Goal: Transaction & Acquisition: Book appointment/travel/reservation

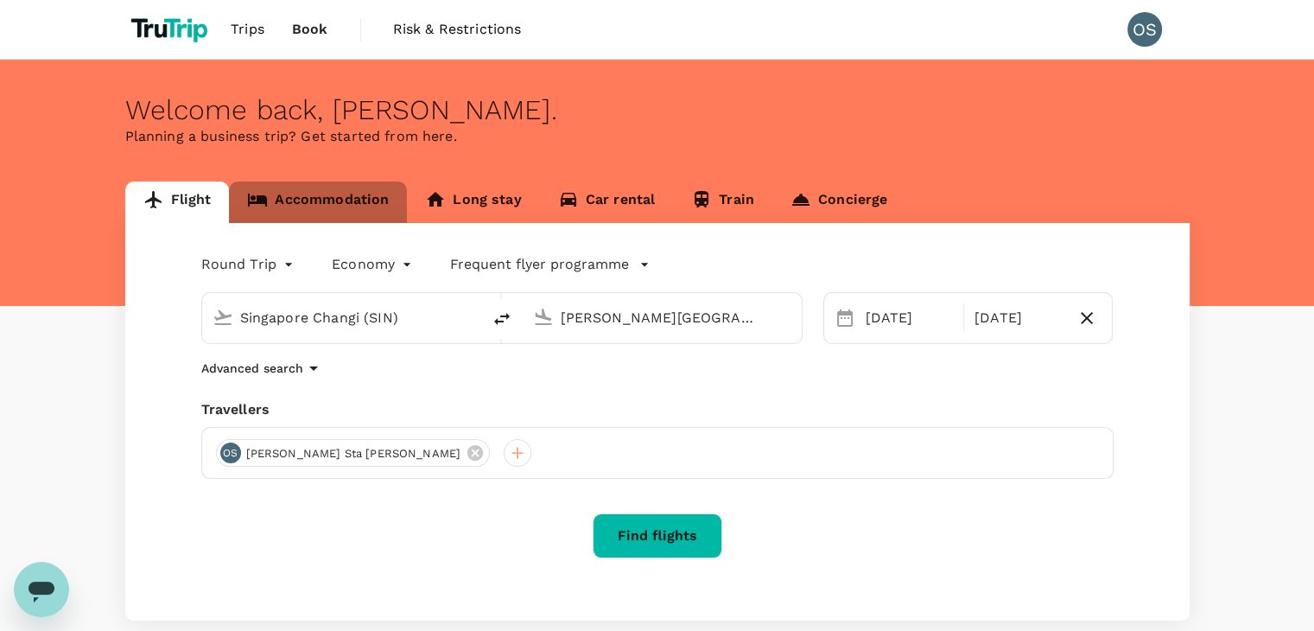
click at [314, 207] on link "Accommodation" at bounding box center [318, 201] width 178 height 41
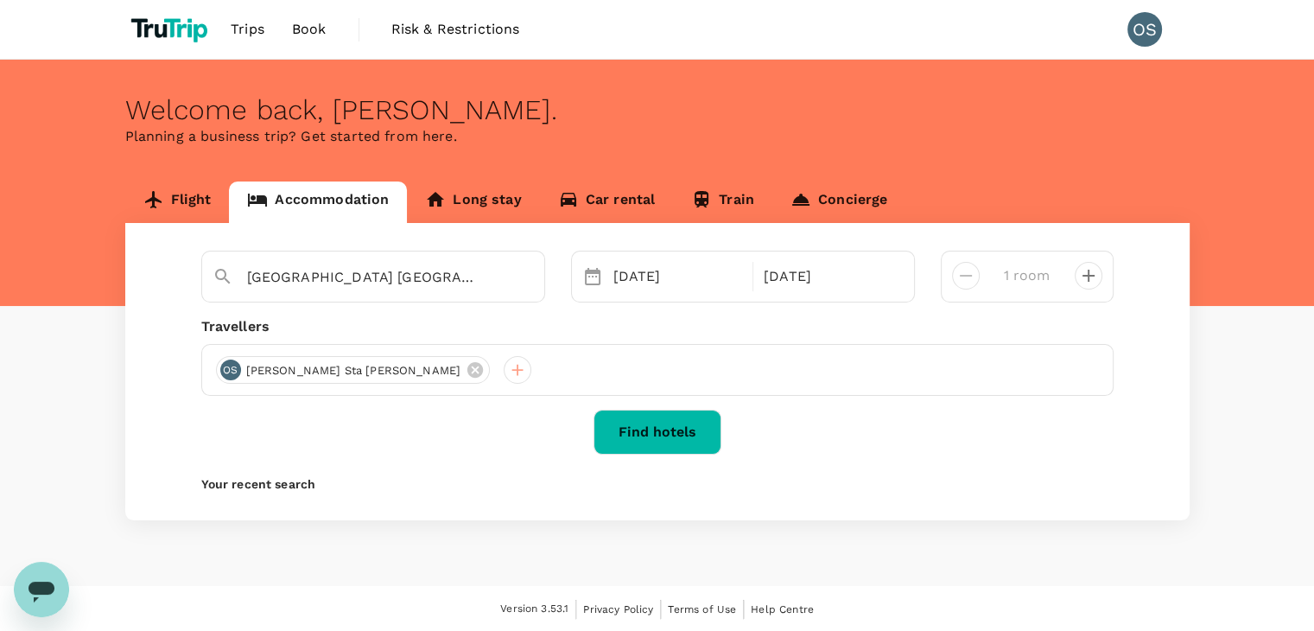
type input "[GEOGRAPHIC_DATA]"
click at [406, 287] on input "[GEOGRAPHIC_DATA]" at bounding box center [366, 277] width 239 height 27
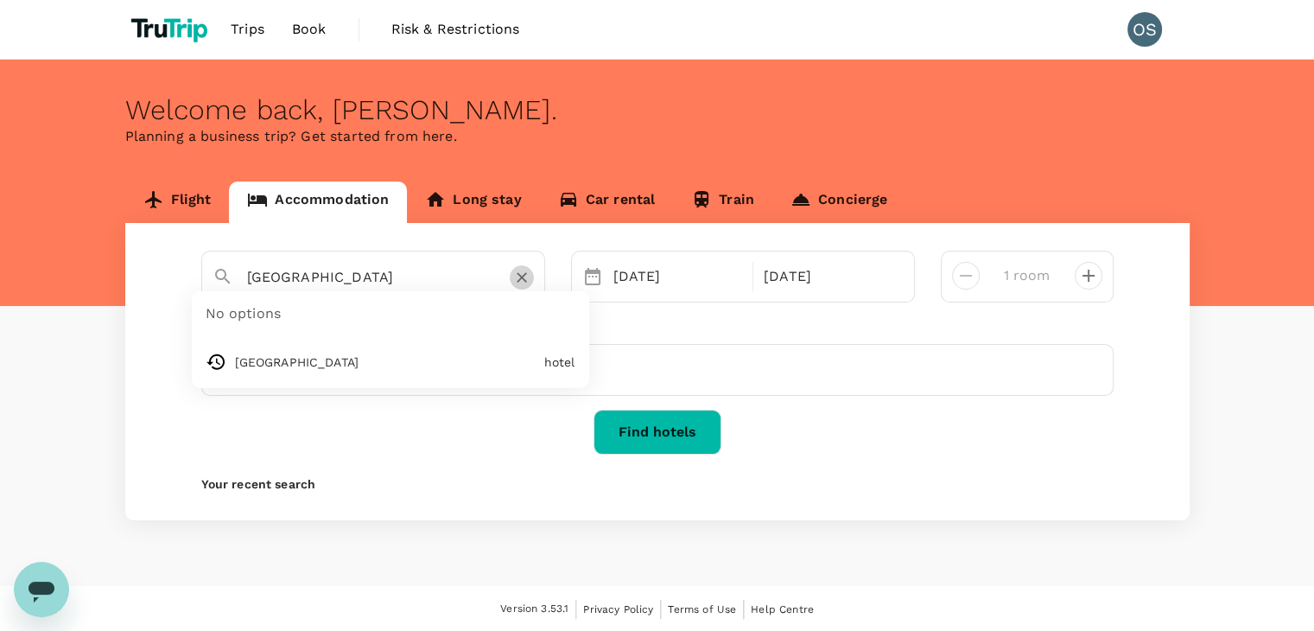
click at [526, 277] on icon "Clear" at bounding box center [521, 277] width 17 height 17
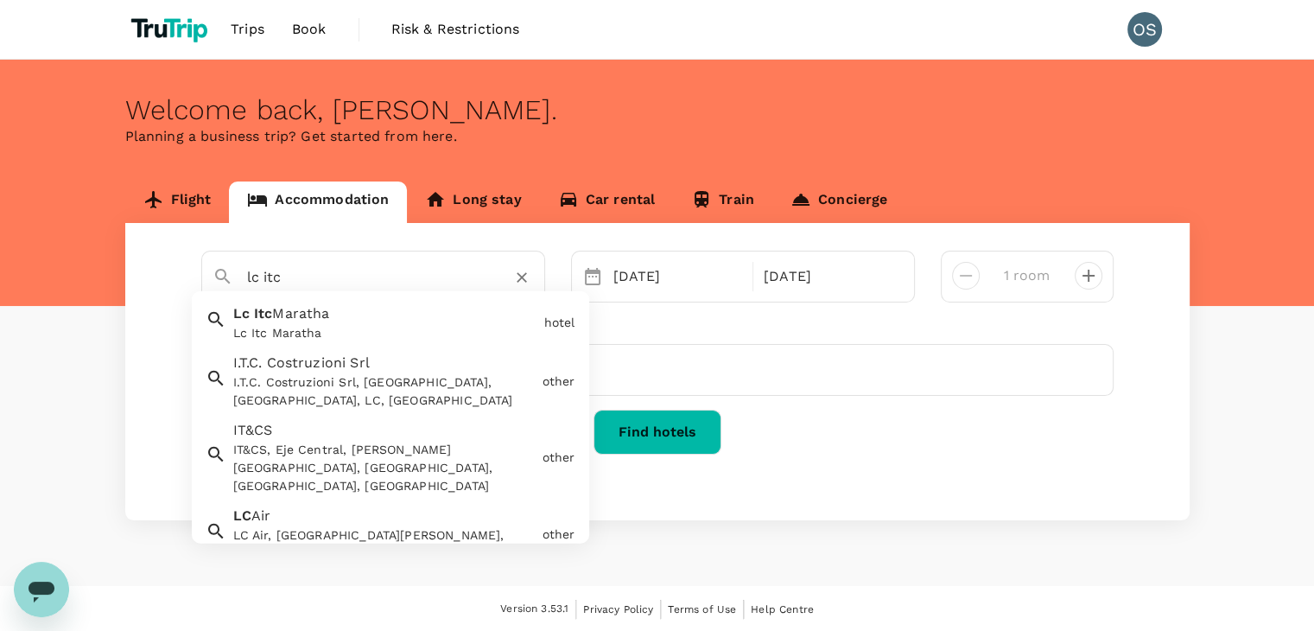
click at [398, 308] on div "Lc Itc Maratha Lc Itc Maratha" at bounding box center [381, 319] width 311 height 46
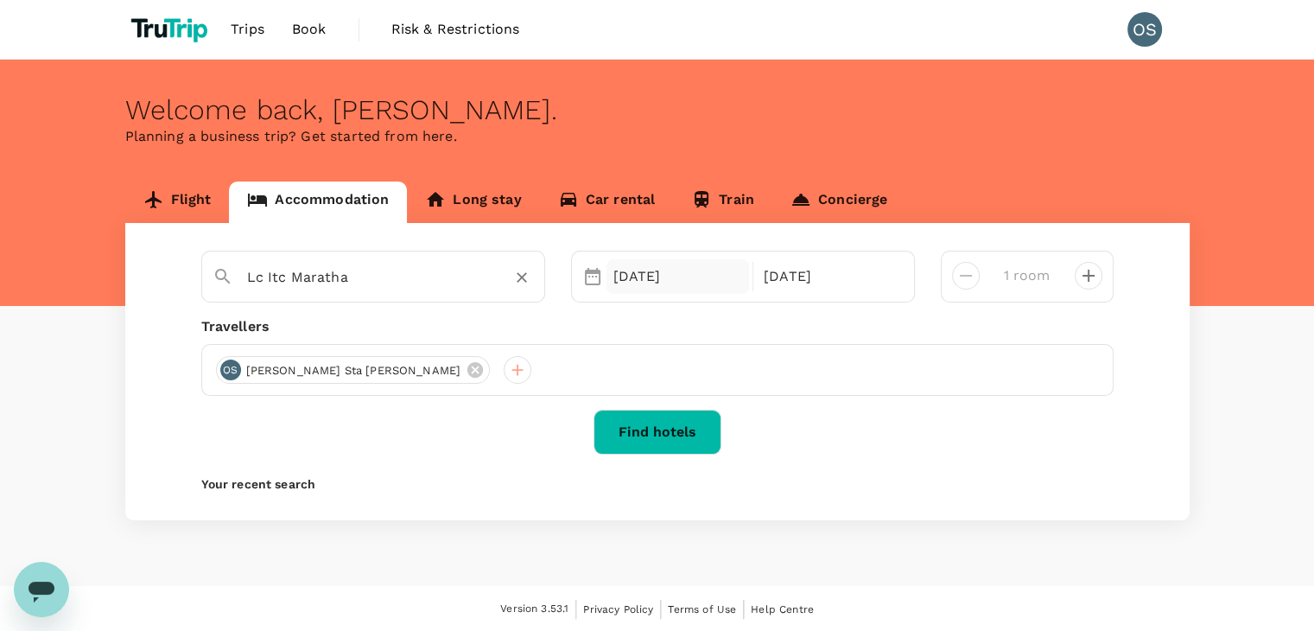
type input "Lc Itc Maratha"
click at [672, 271] on div "[DATE]" at bounding box center [678, 276] width 143 height 35
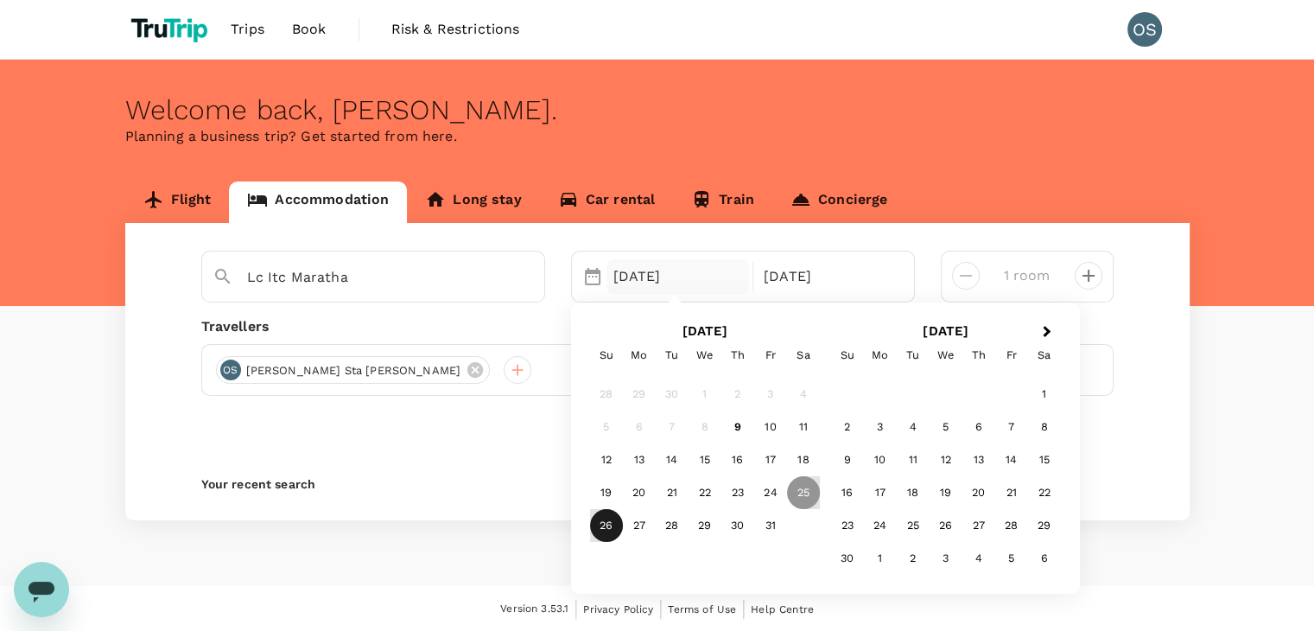
click at [612, 523] on div "26" at bounding box center [606, 525] width 33 height 33
click at [661, 522] on div "28" at bounding box center [672, 525] width 33 height 33
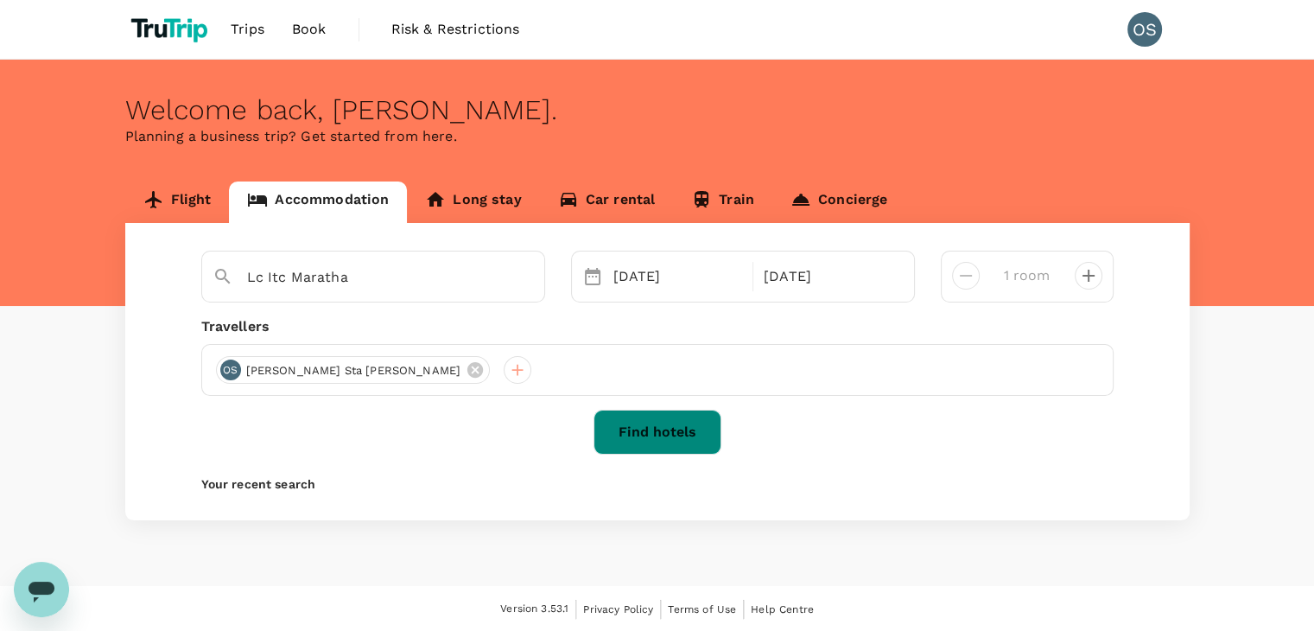
click at [691, 422] on button "Find hotels" at bounding box center [658, 432] width 128 height 45
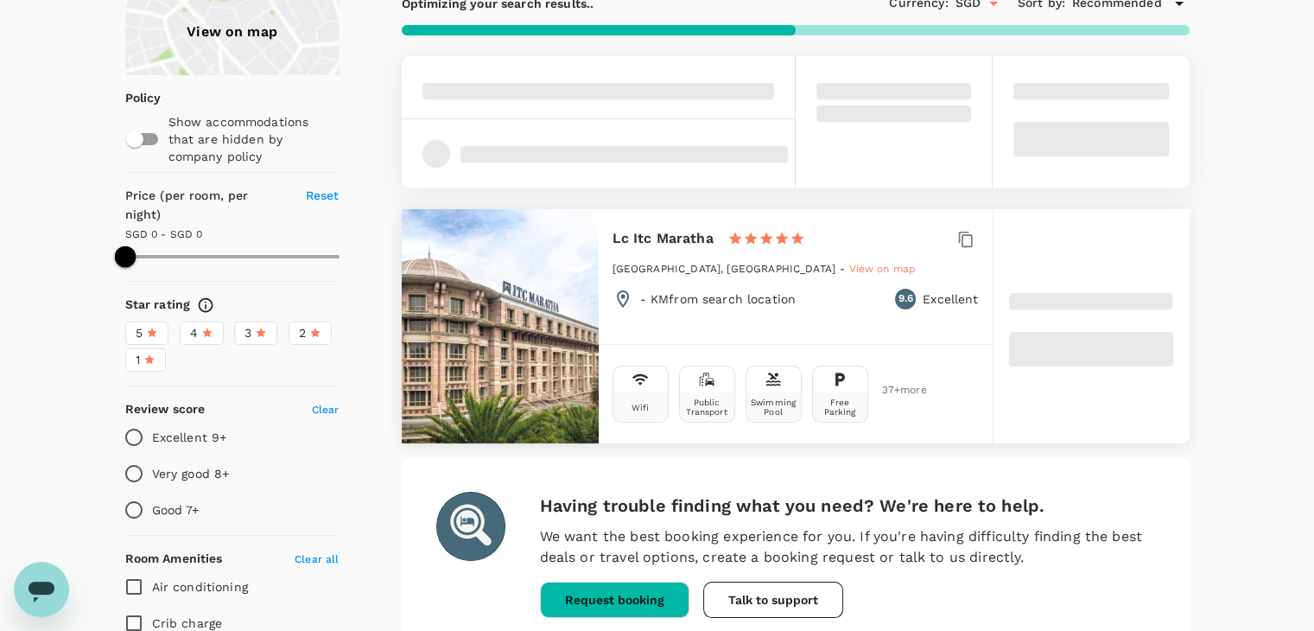
scroll to position [161, 0]
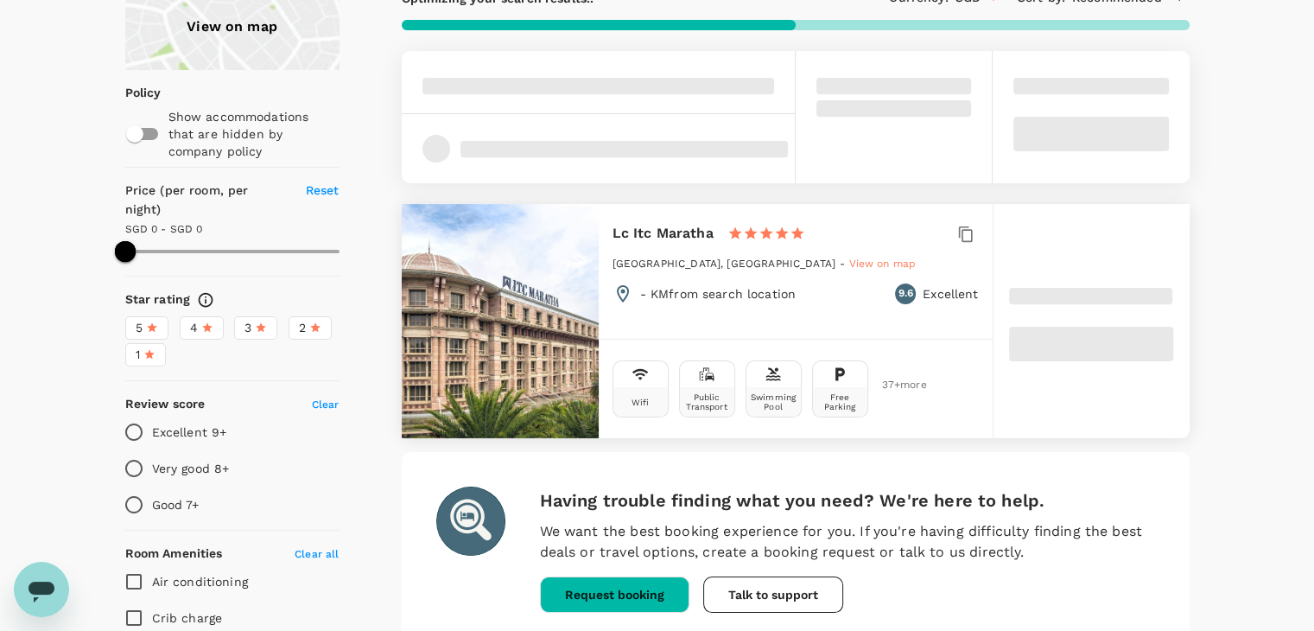
click at [512, 356] on div "Lc Itc Maratha 1 Star 2 Stars 3 Stars 4 Stars 5 [GEOGRAPHIC_DATA], [GEOGRAPHIC_…" at bounding box center [796, 370] width 788 height 638
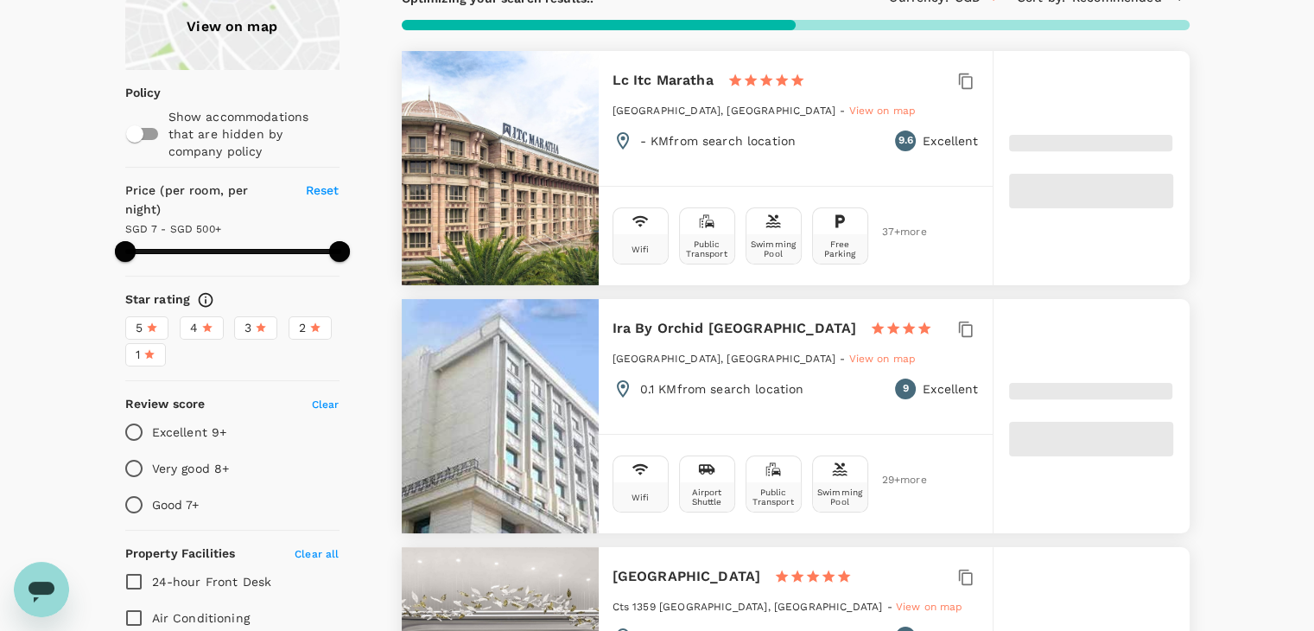
click at [515, 142] on div at bounding box center [500, 168] width 197 height 234
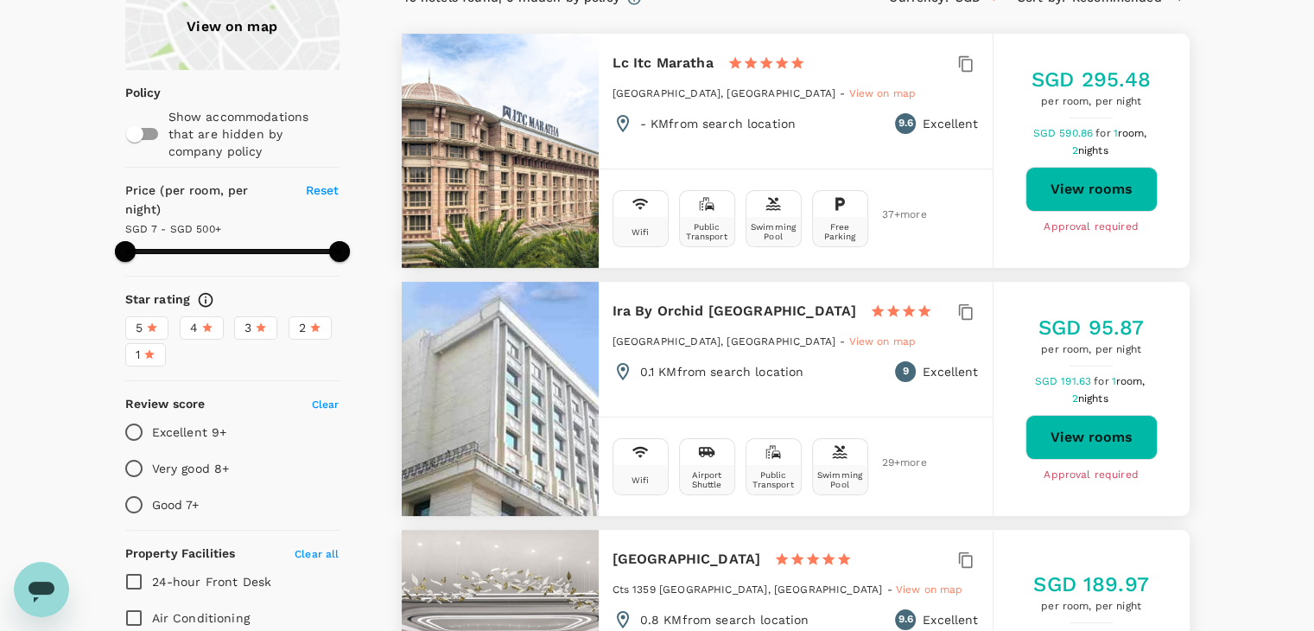
click at [506, 109] on div at bounding box center [500, 151] width 197 height 234
click at [545, 194] on div at bounding box center [500, 151] width 197 height 234
click at [1078, 196] on button "View rooms" at bounding box center [1092, 189] width 132 height 45
type input "499.59"
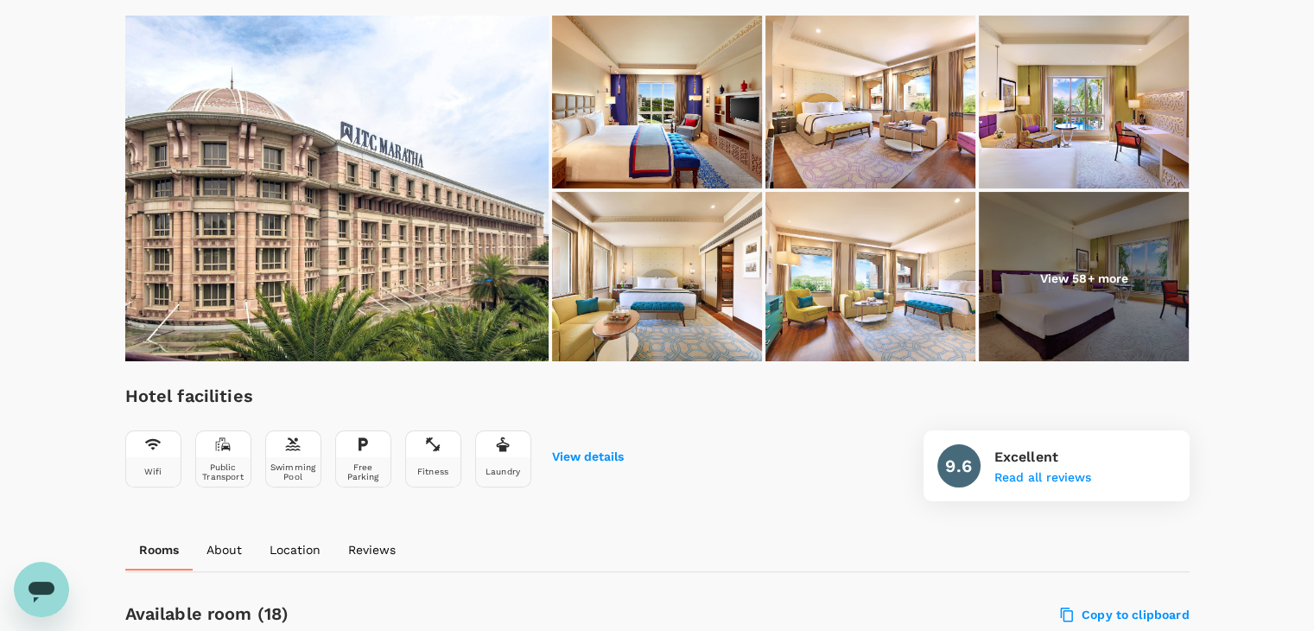
scroll to position [250, 0]
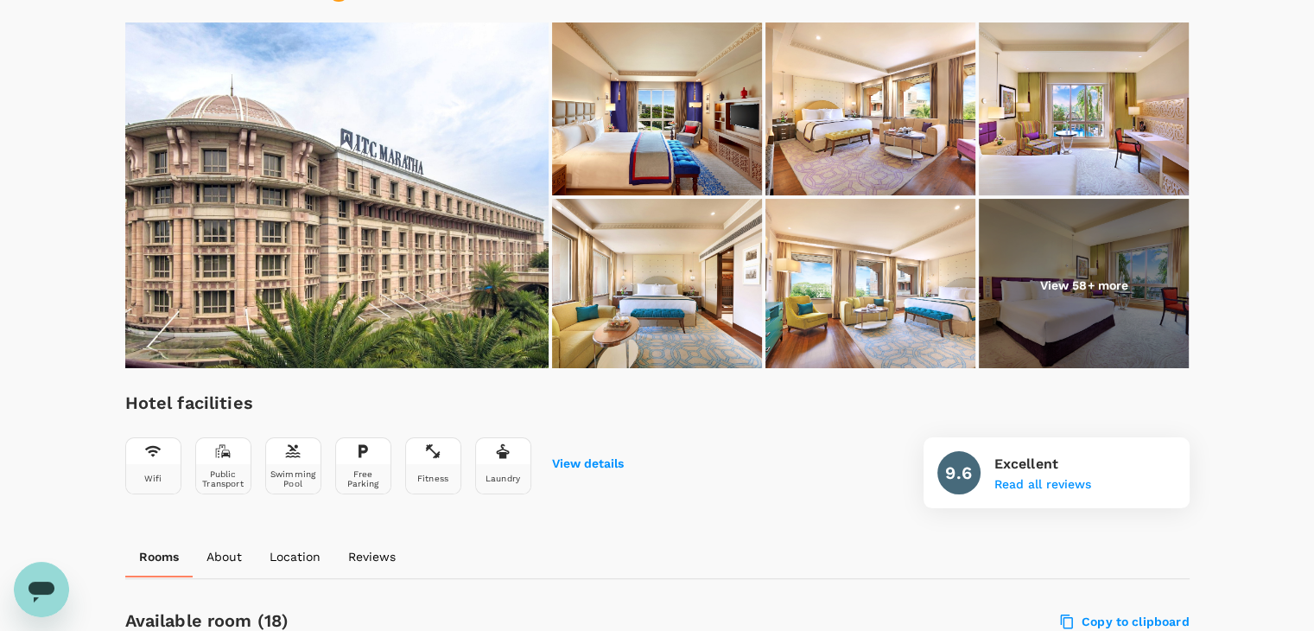
click at [1079, 272] on img at bounding box center [1084, 285] width 210 height 173
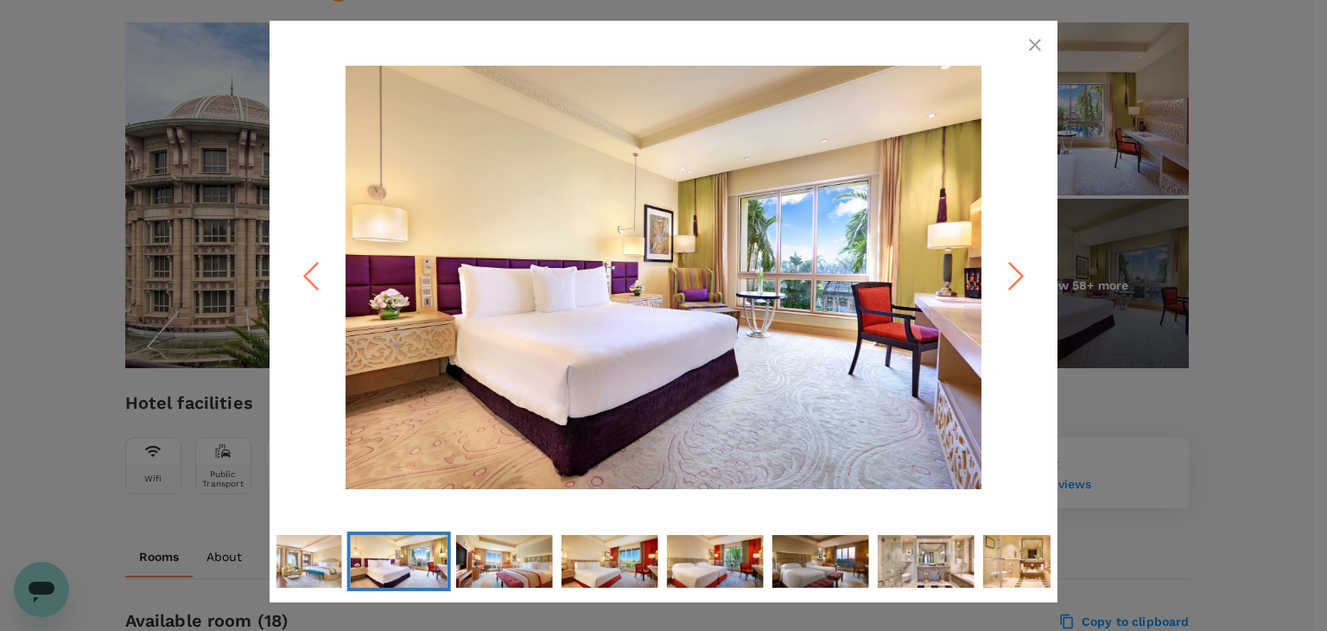
click at [1013, 289] on icon "Next Slide" at bounding box center [1016, 277] width 52 height 52
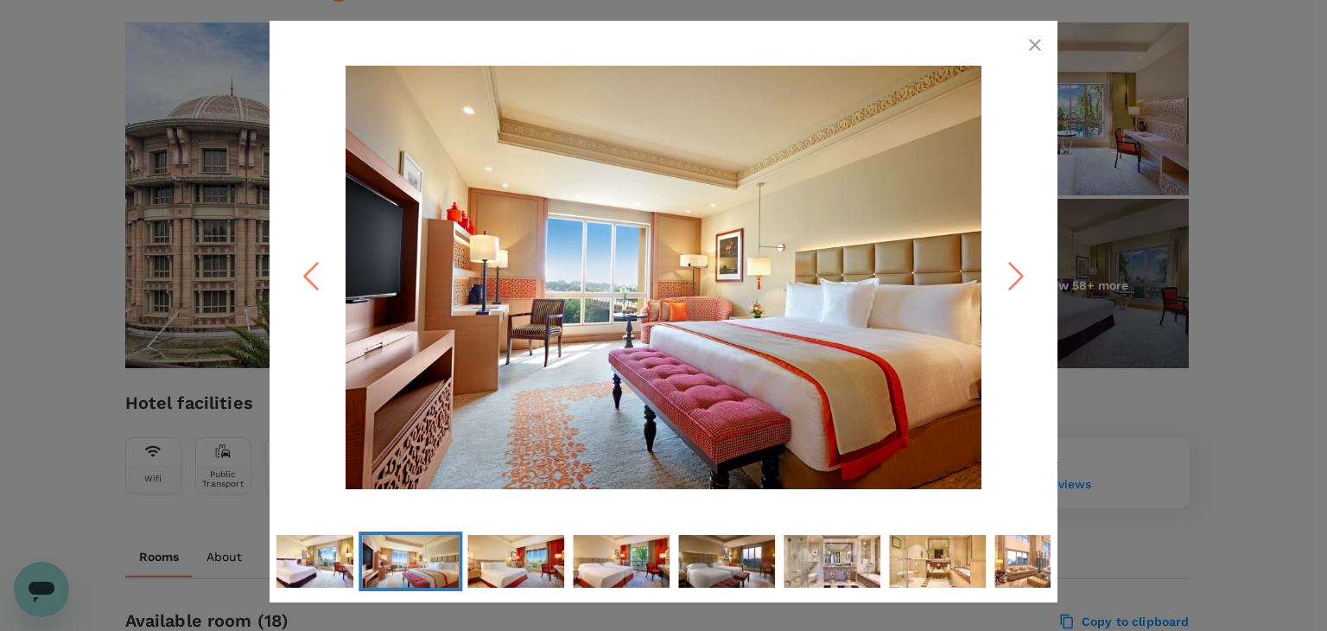
click at [1013, 289] on icon "Next Slide" at bounding box center [1016, 277] width 52 height 52
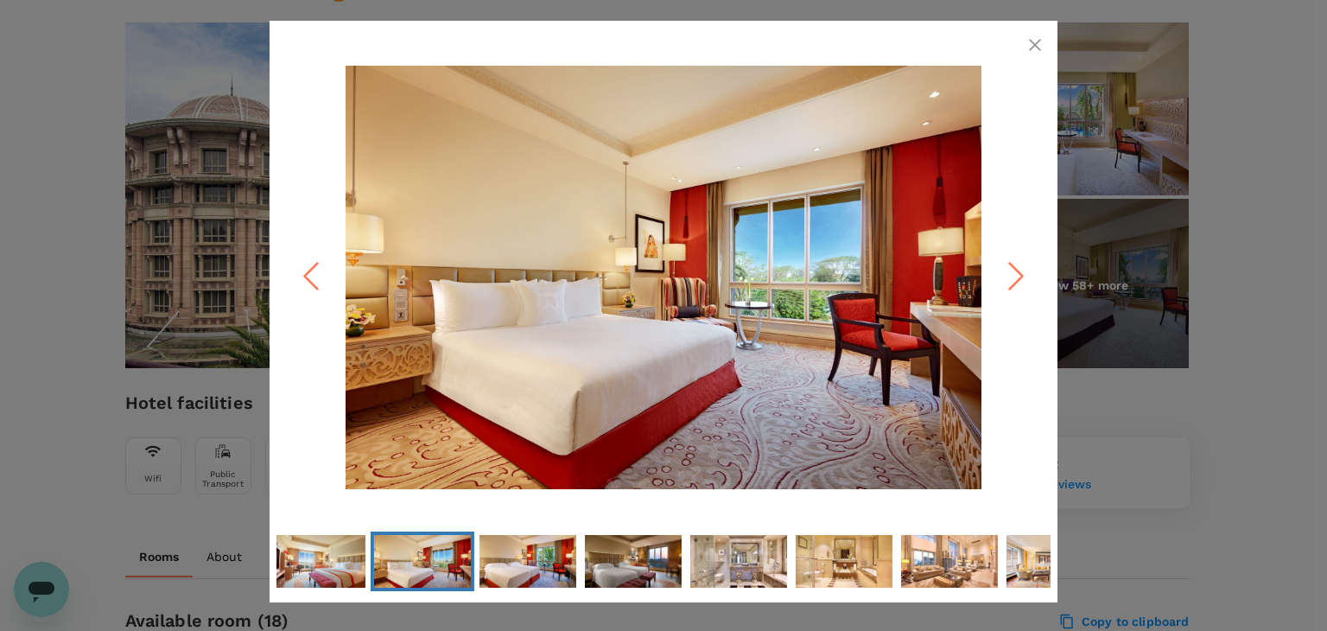
click at [1013, 289] on icon "Next Slide" at bounding box center [1016, 277] width 52 height 52
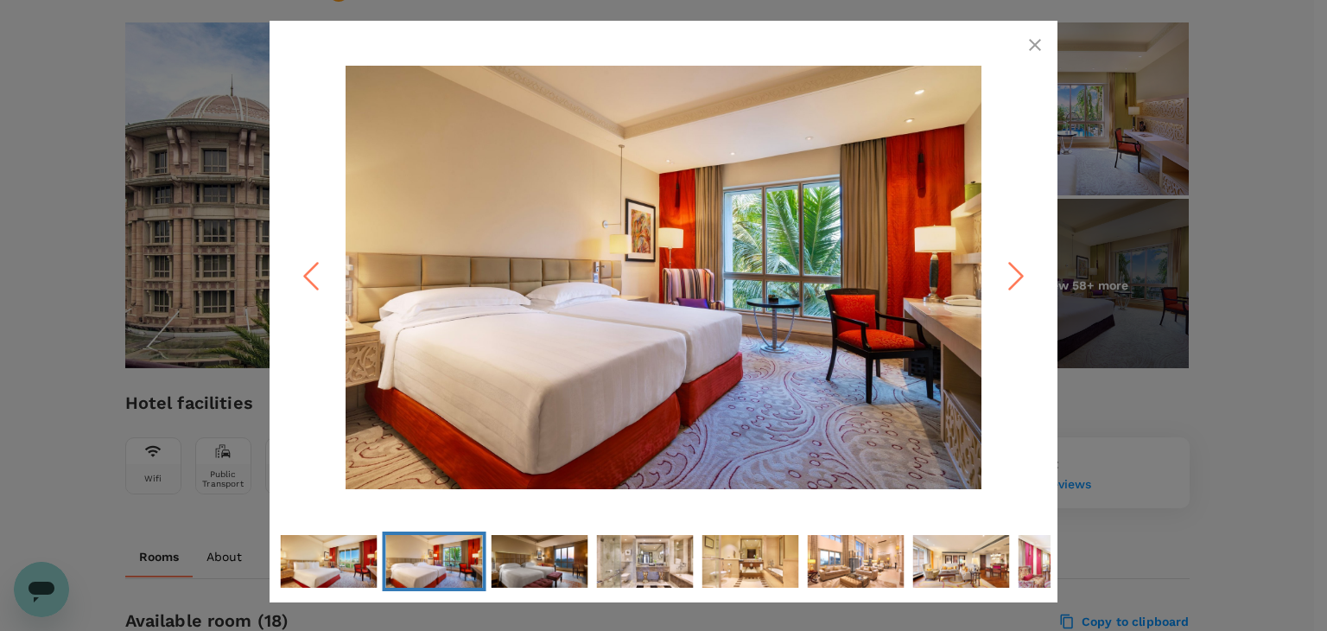
click at [1013, 289] on icon "Next Slide" at bounding box center [1016, 277] width 52 height 52
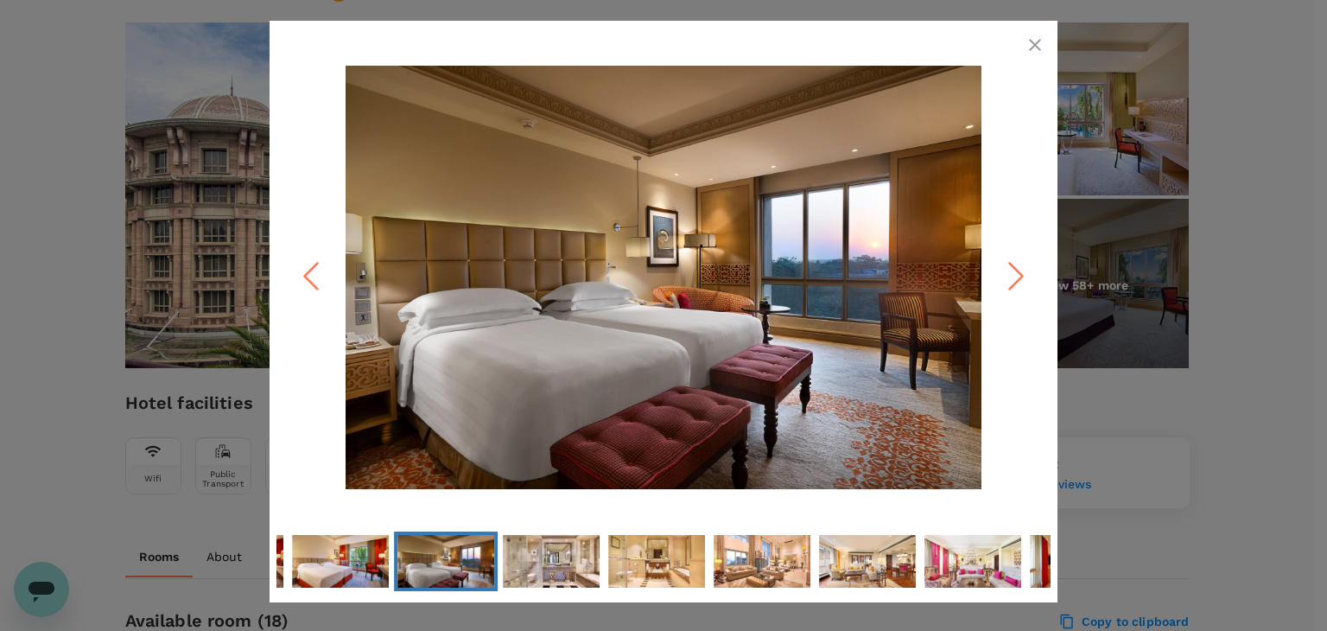
click at [1013, 289] on icon "Next Slide" at bounding box center [1016, 277] width 52 height 52
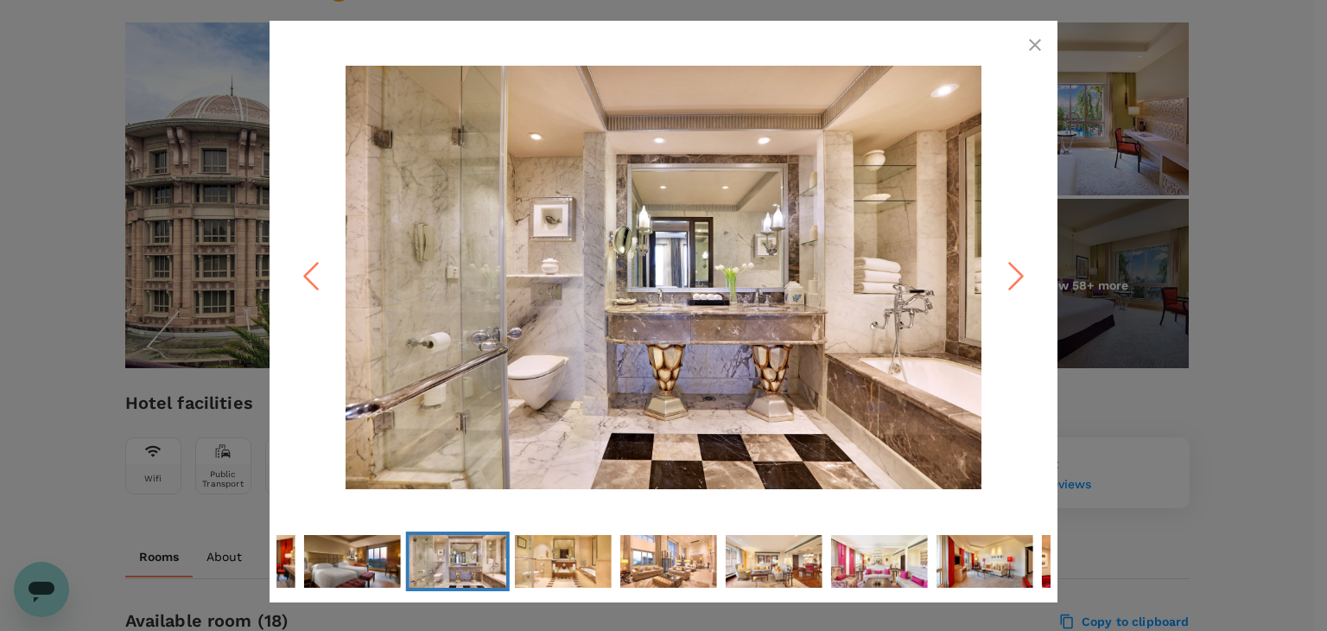
click at [1013, 289] on icon "Next Slide" at bounding box center [1016, 277] width 52 height 52
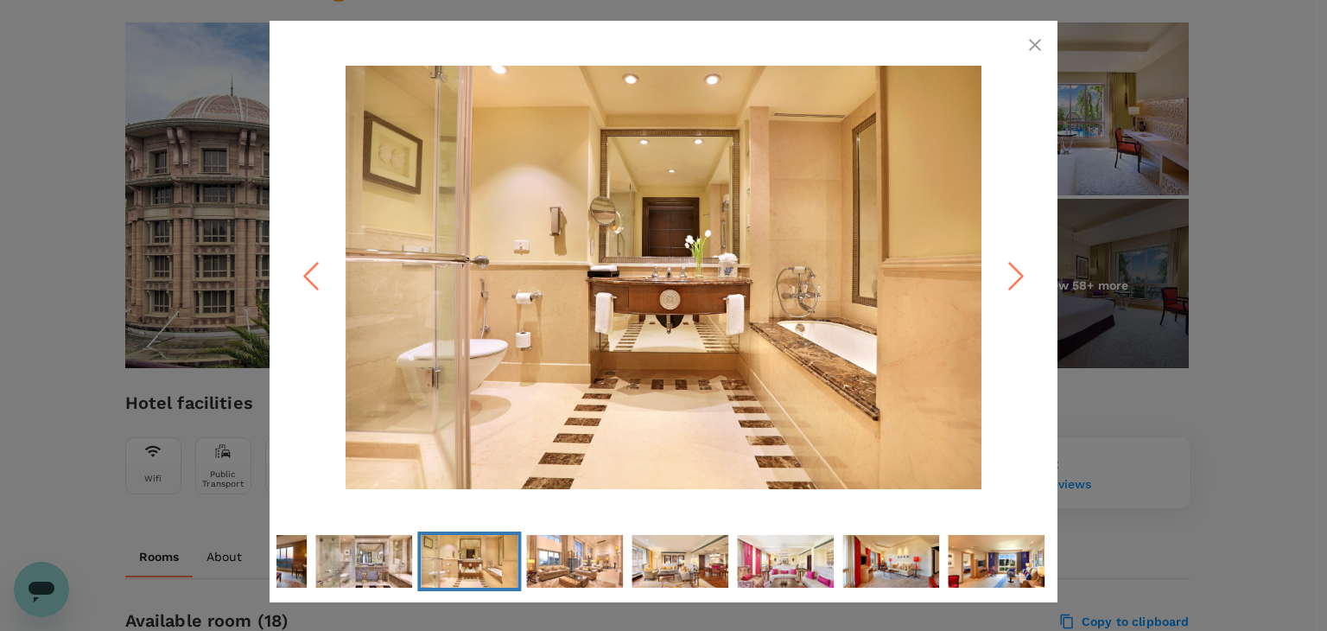
click at [1013, 289] on icon "Next Slide" at bounding box center [1016, 277] width 52 height 52
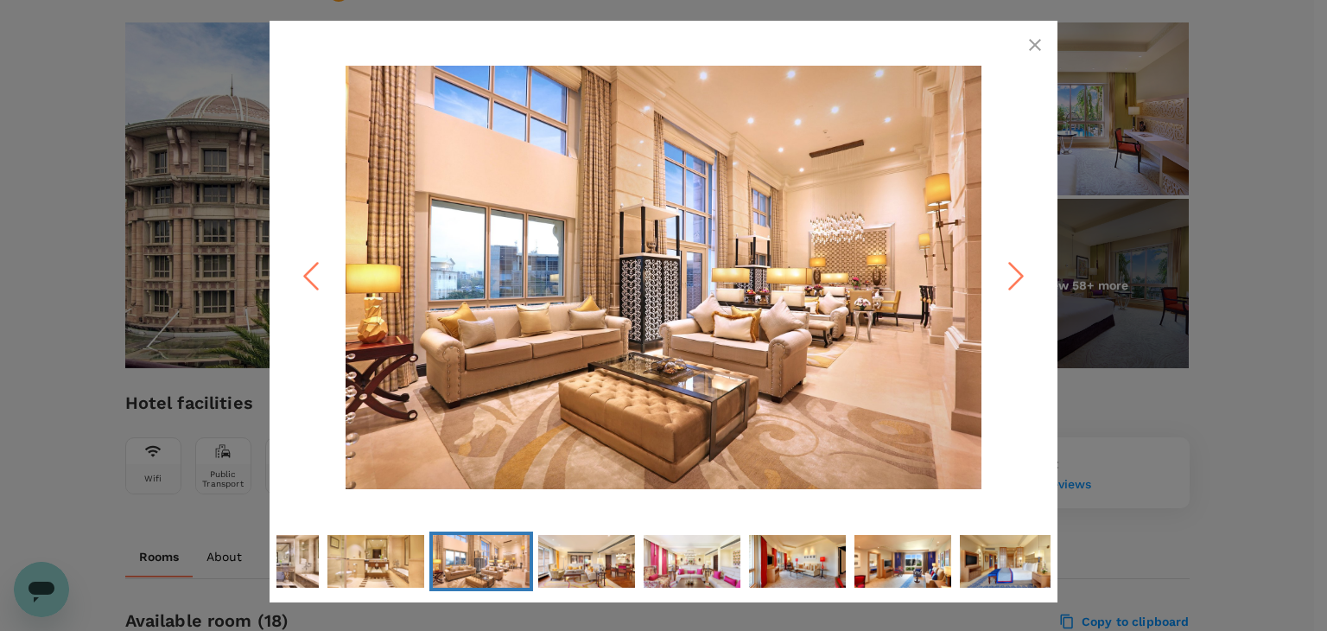
click at [1013, 289] on icon "Next Slide" at bounding box center [1016, 277] width 52 height 52
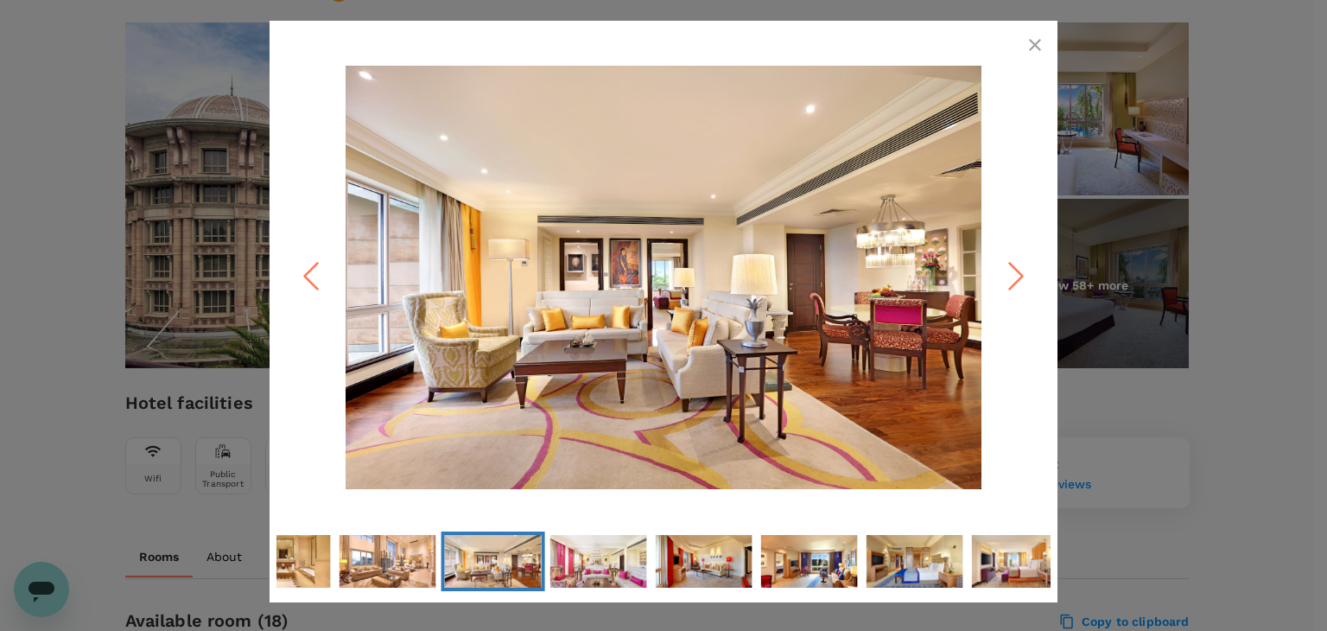
click at [1013, 289] on icon "Next Slide" at bounding box center [1016, 277] width 52 height 52
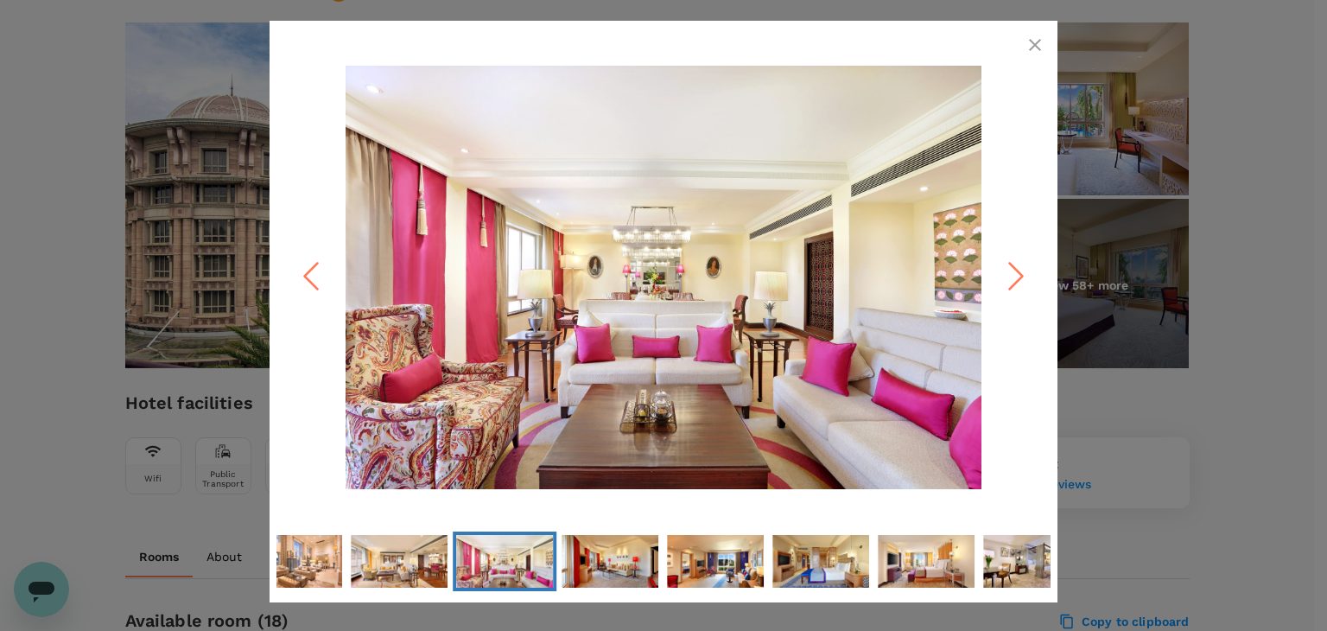
click at [1013, 289] on icon "Next Slide" at bounding box center [1016, 277] width 52 height 52
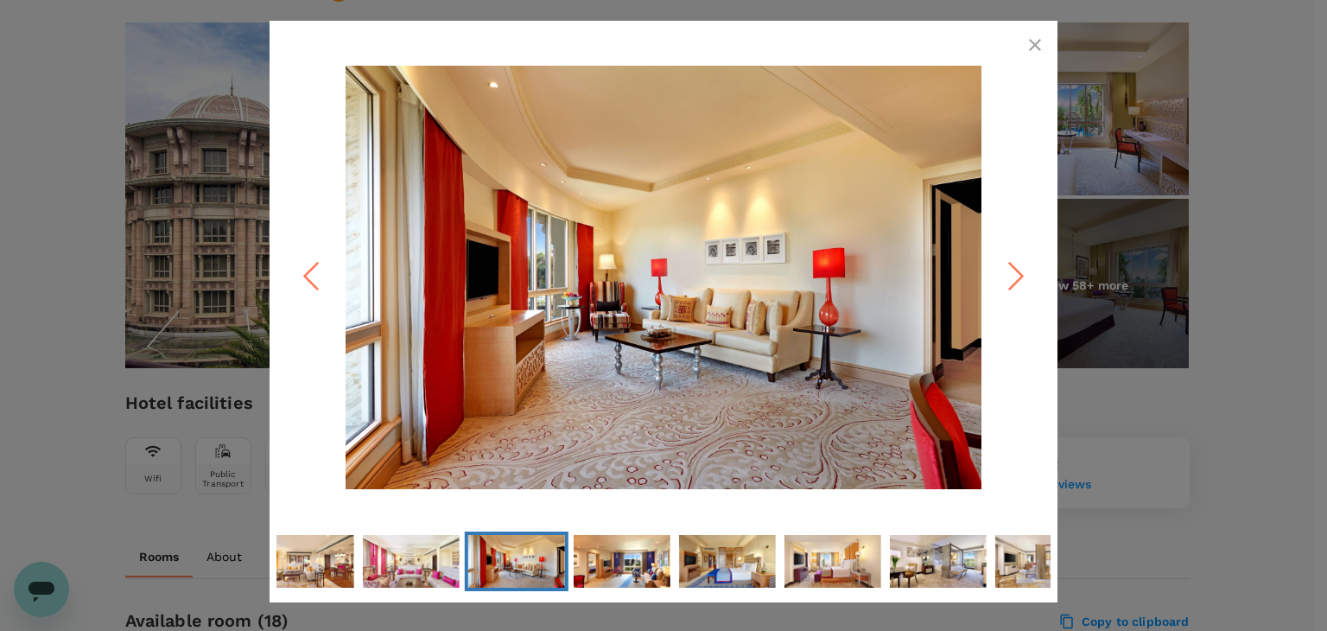
click at [1013, 289] on icon "Next Slide" at bounding box center [1016, 277] width 52 height 52
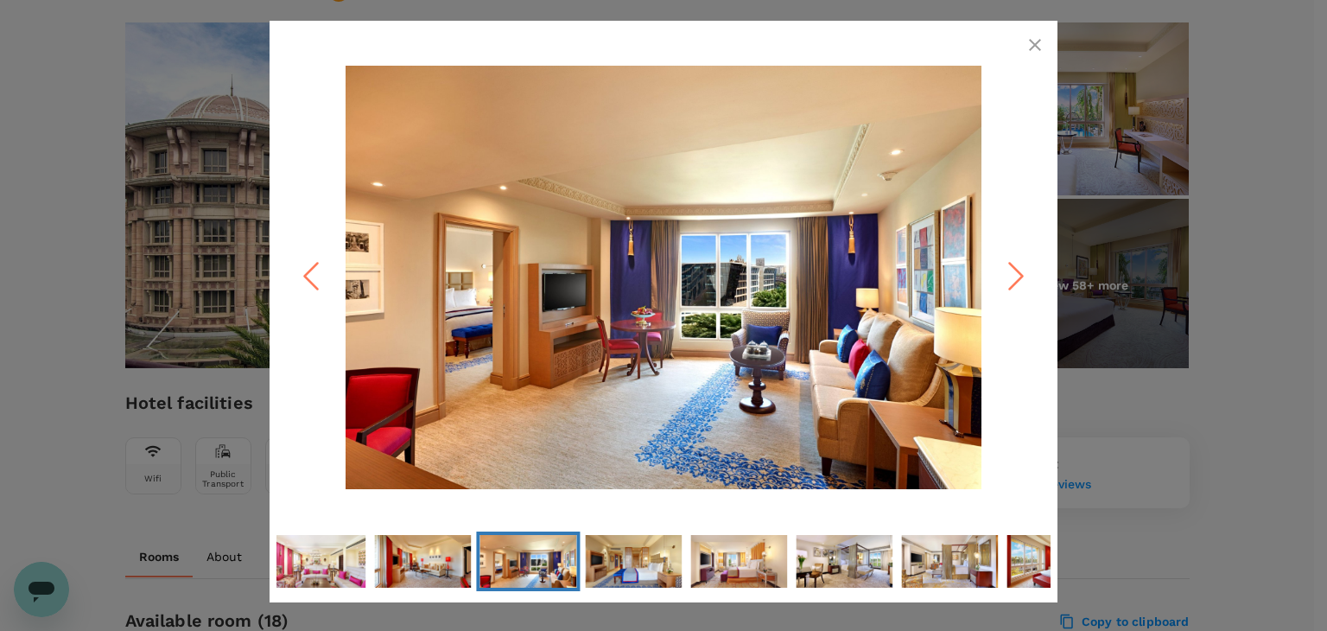
click at [1013, 289] on icon "Next Slide" at bounding box center [1016, 277] width 52 height 52
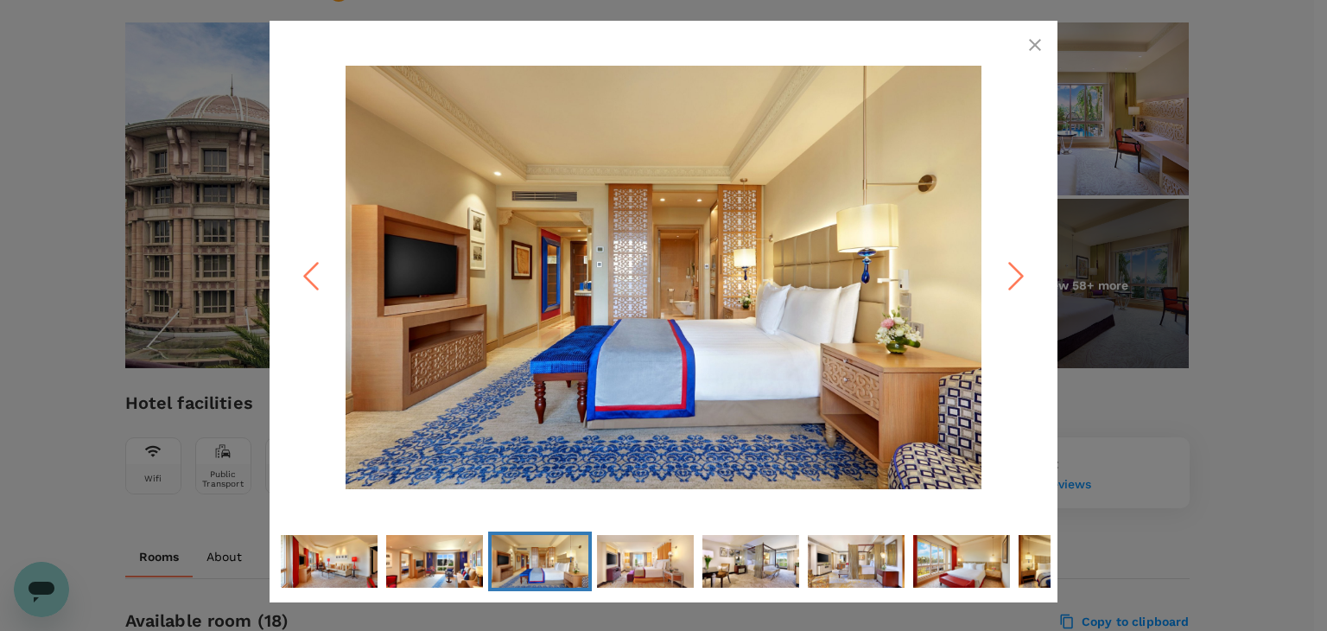
click at [1013, 289] on icon "Next Slide" at bounding box center [1016, 277] width 52 height 52
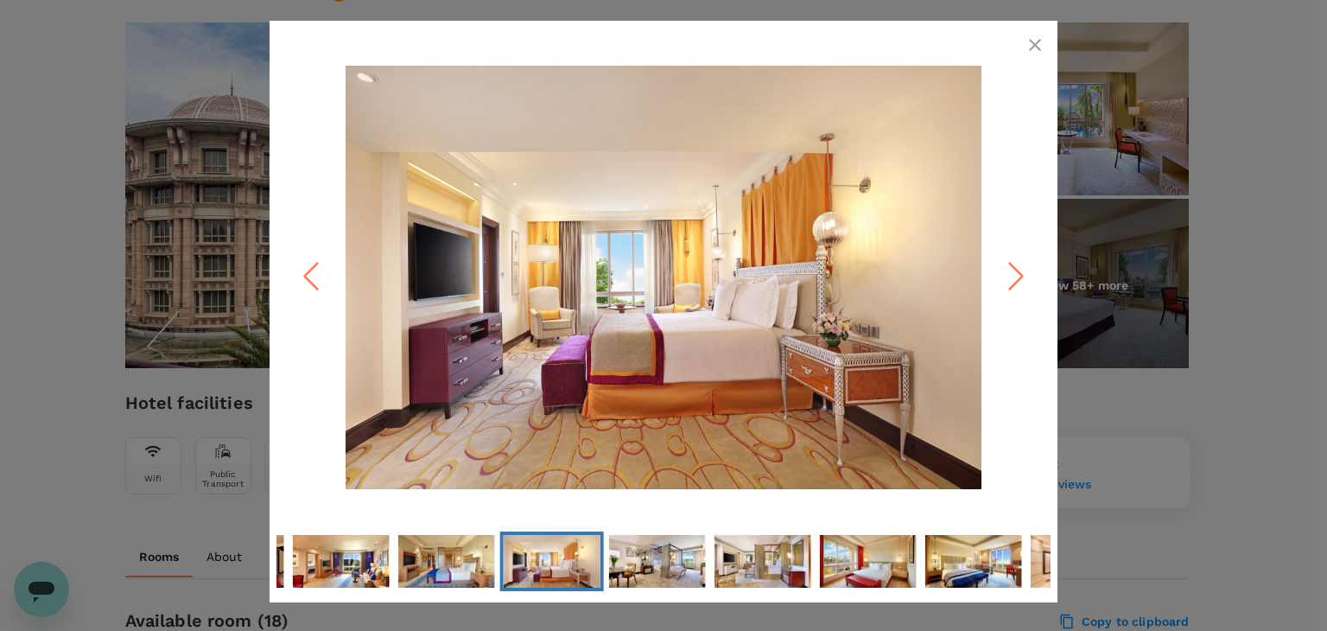
click at [1013, 289] on icon "Next Slide" at bounding box center [1016, 277] width 52 height 52
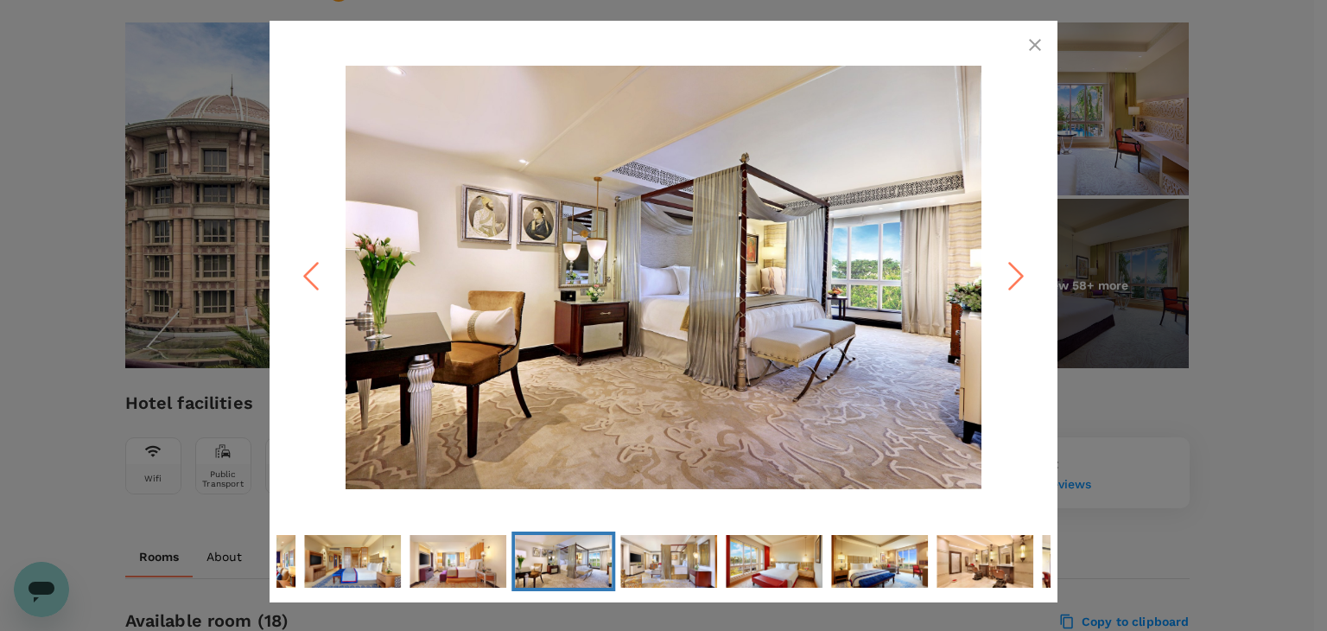
click at [1013, 289] on icon "Next Slide" at bounding box center [1016, 277] width 52 height 52
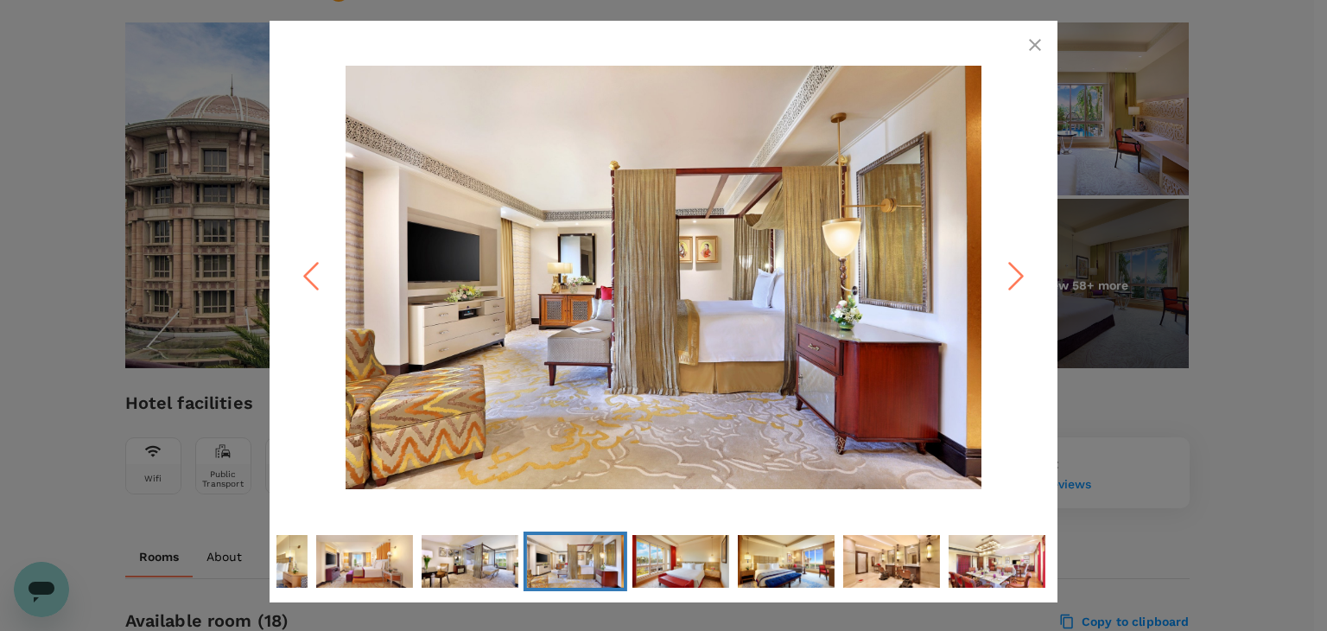
click at [1013, 289] on icon "Next Slide" at bounding box center [1016, 277] width 52 height 52
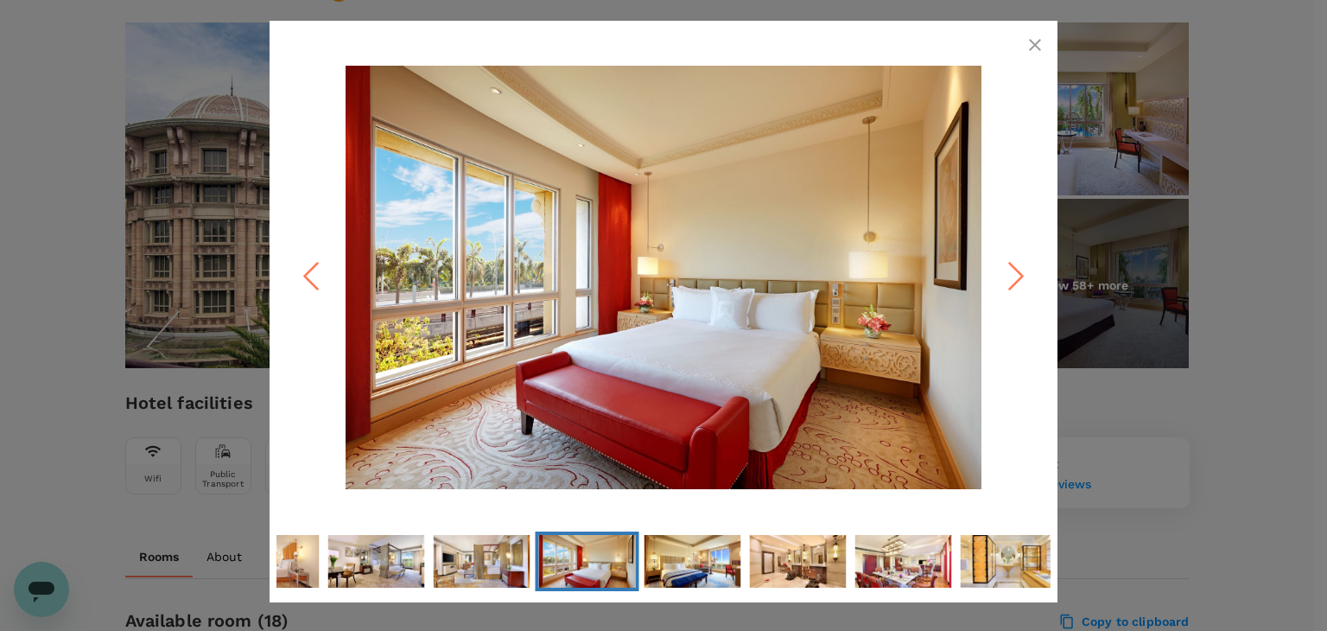
click at [1013, 289] on icon "Next Slide" at bounding box center [1016, 277] width 52 height 52
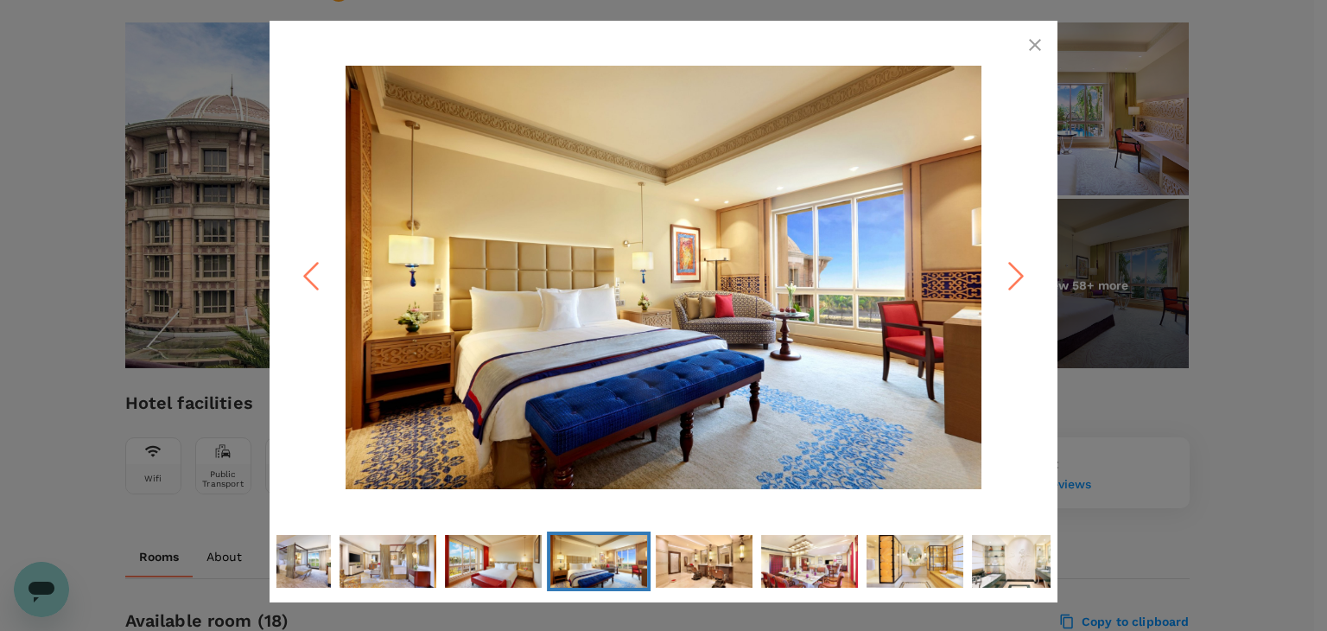
click at [1013, 289] on icon "Next Slide" at bounding box center [1016, 277] width 52 height 52
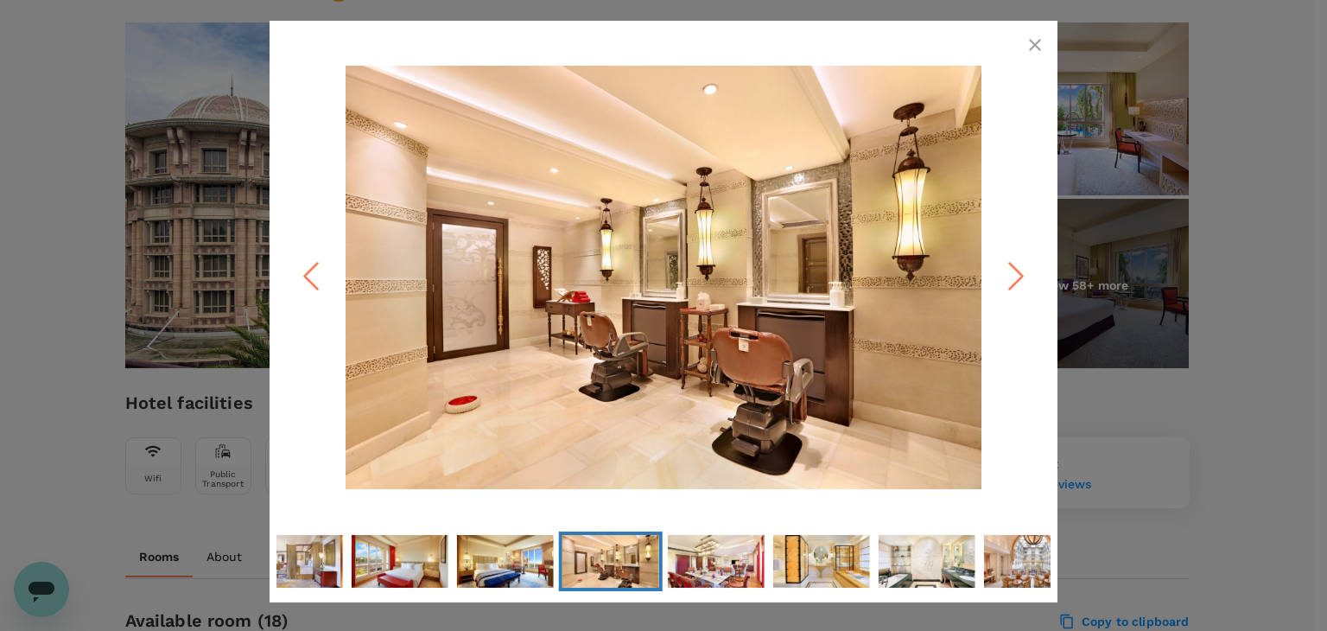
click at [1013, 289] on icon "Next Slide" at bounding box center [1016, 277] width 52 height 52
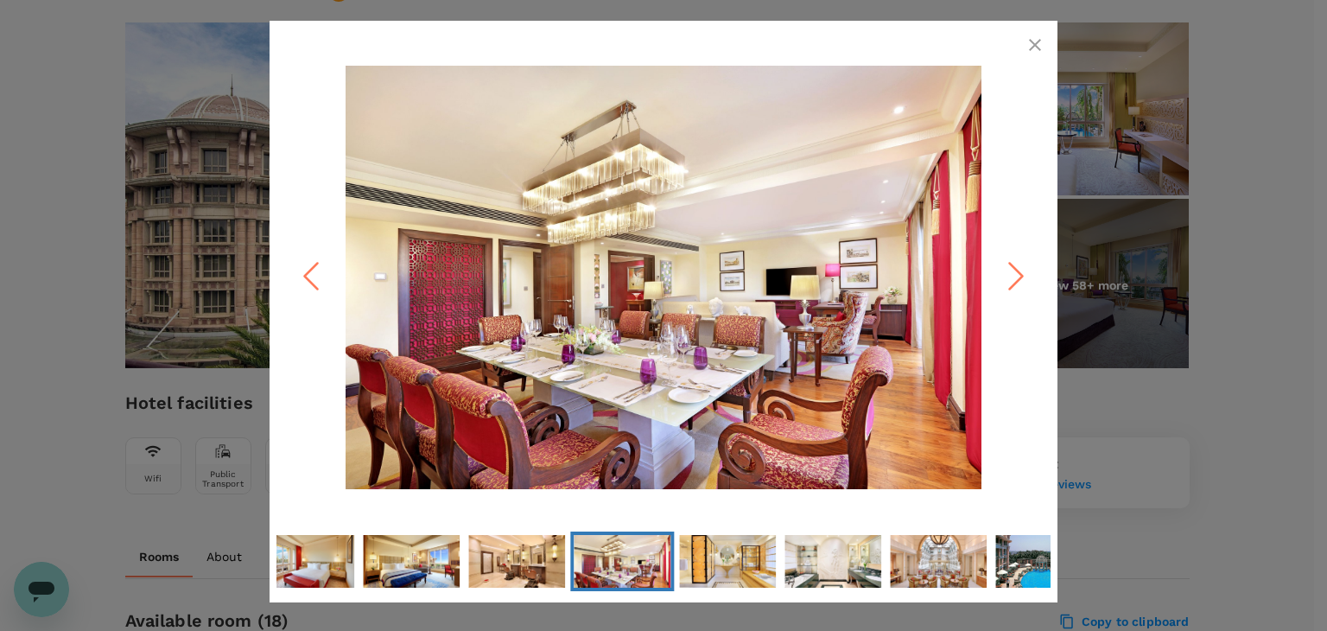
click at [1013, 289] on icon "Next Slide" at bounding box center [1016, 277] width 52 height 52
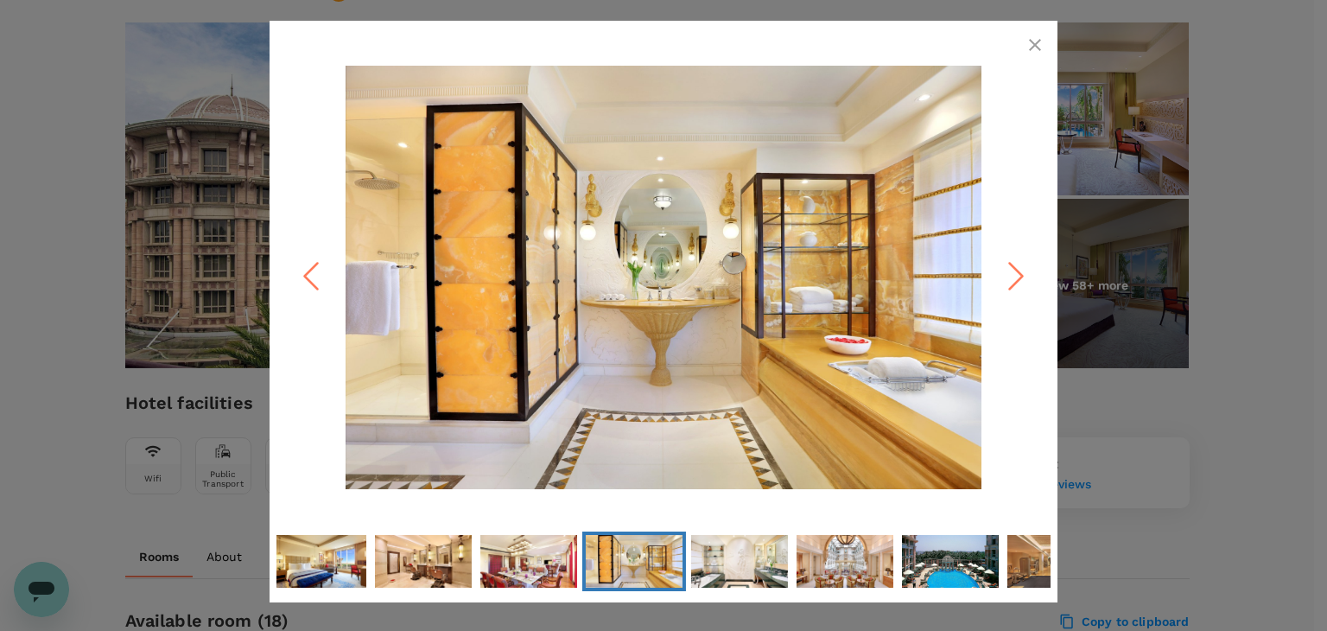
click at [1013, 289] on icon "Next Slide" at bounding box center [1016, 277] width 52 height 52
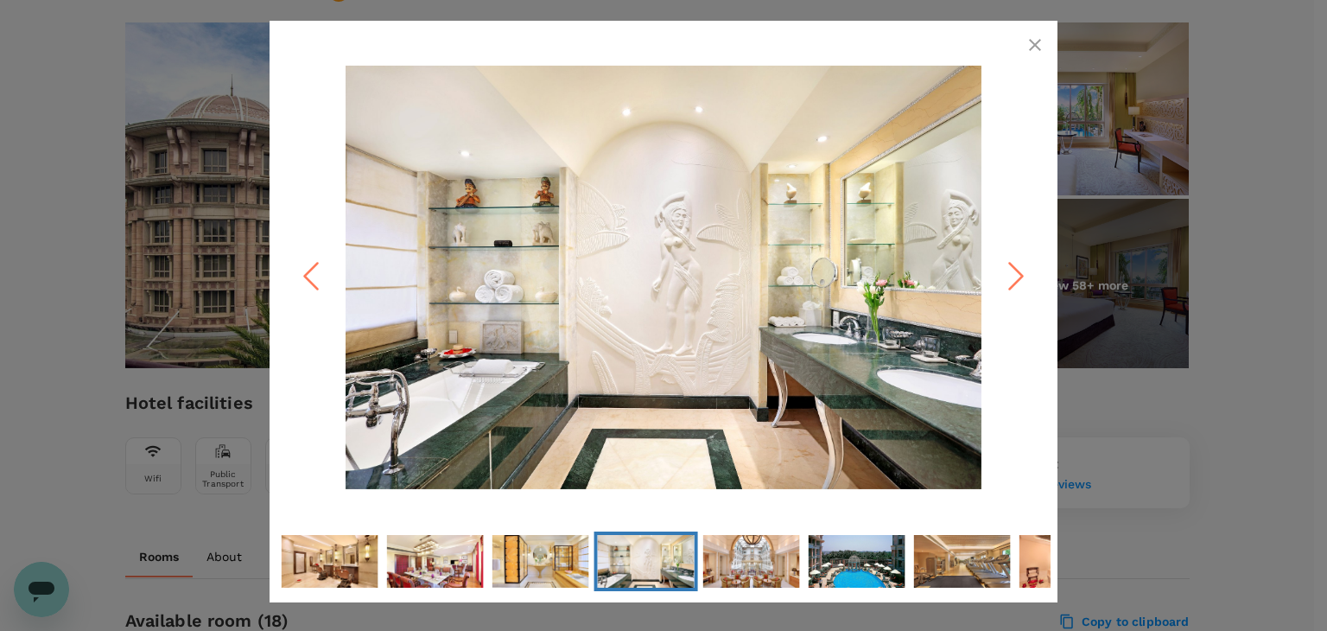
click at [1013, 289] on icon "Next Slide" at bounding box center [1016, 277] width 52 height 52
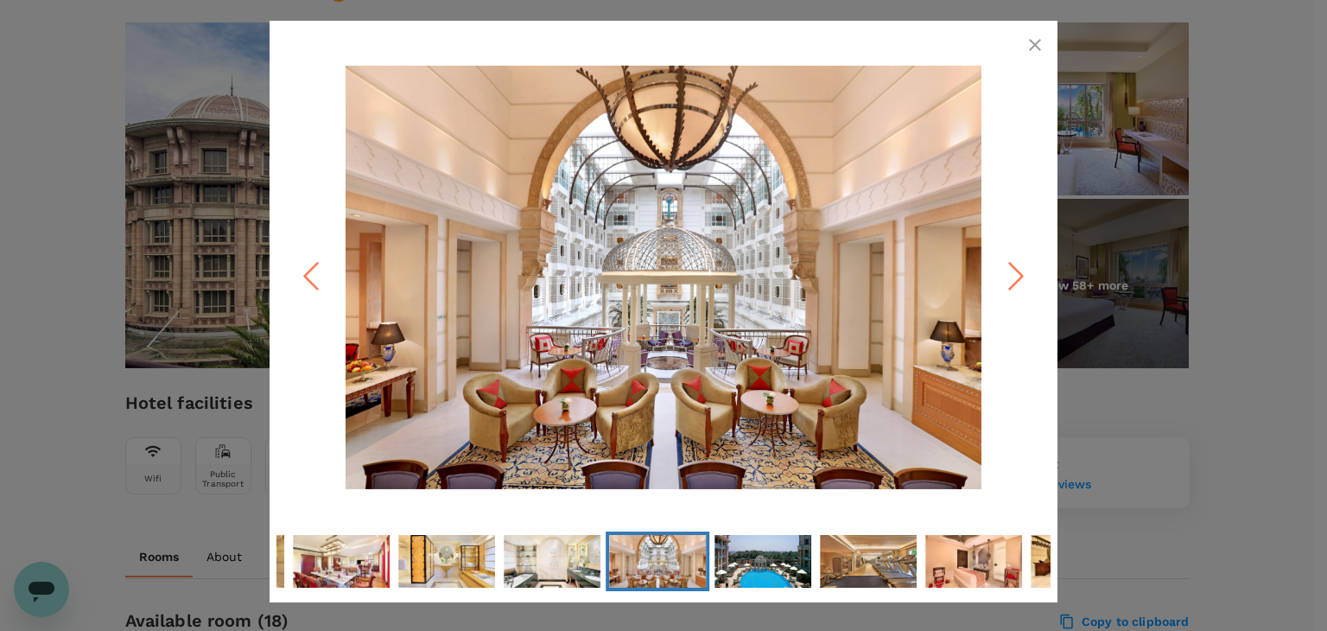
click at [1013, 289] on icon "Next Slide" at bounding box center [1016, 277] width 52 height 52
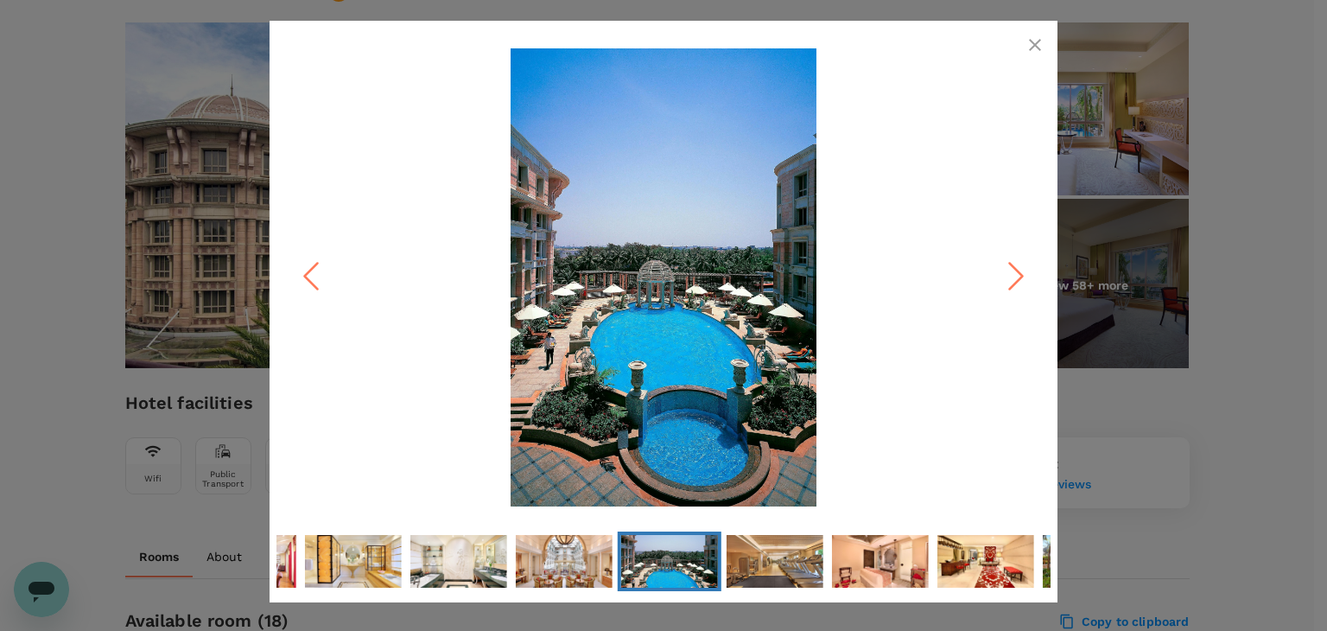
click at [311, 284] on icon "Previous Slide" at bounding box center [311, 277] width 52 height 52
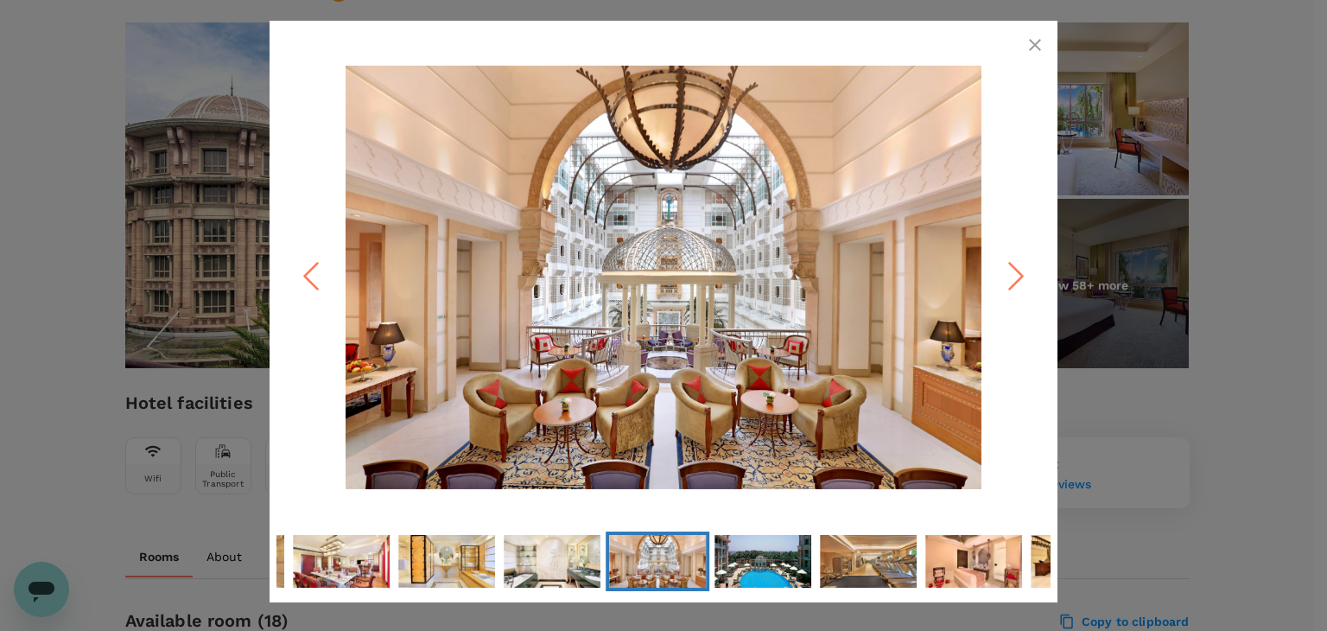
click at [1034, 46] on icon "button" at bounding box center [1035, 45] width 12 height 12
